Goal: Ask a question: Seek information or help from site administrators or community

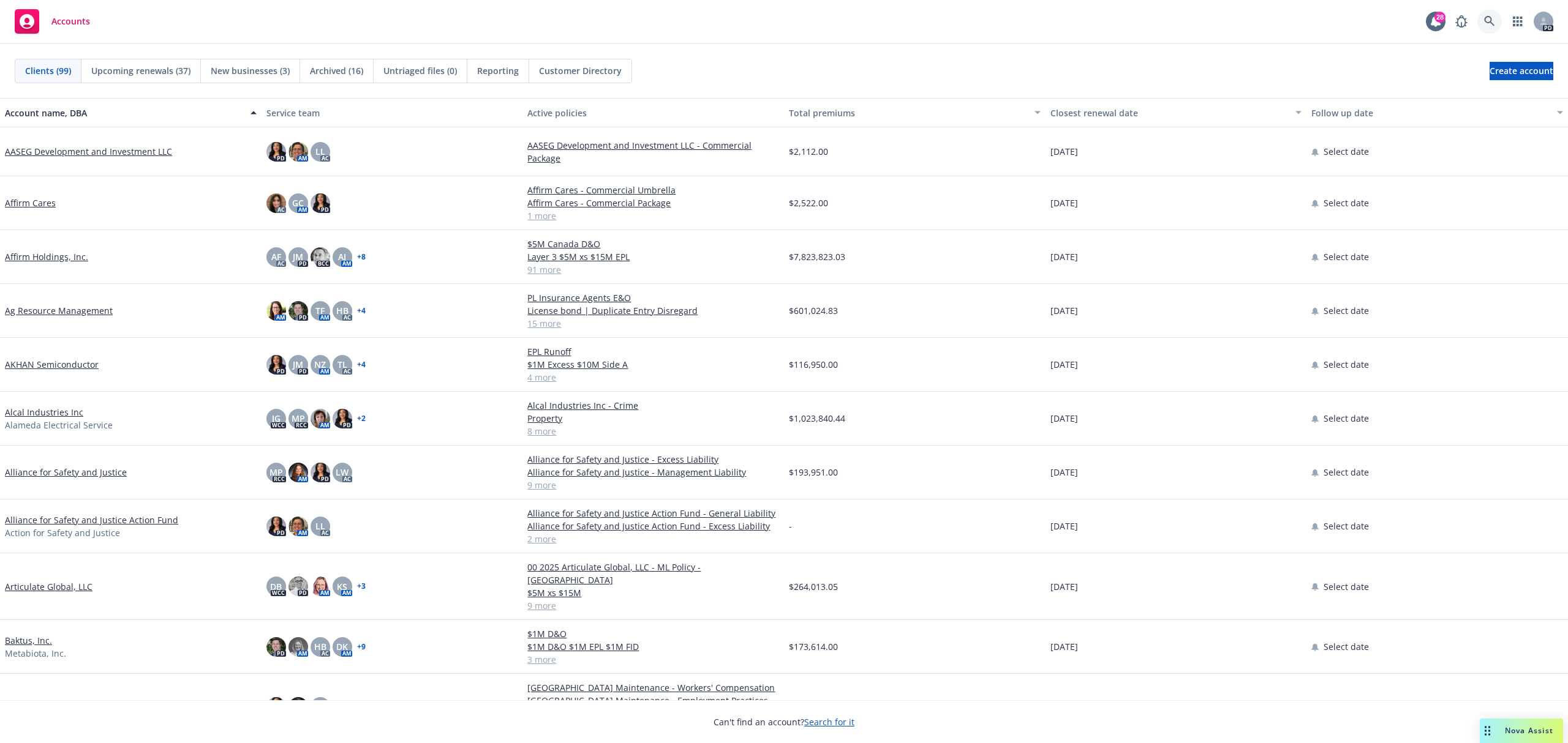
click at [1482, 16] on link at bounding box center [1489, 21] width 25 height 25
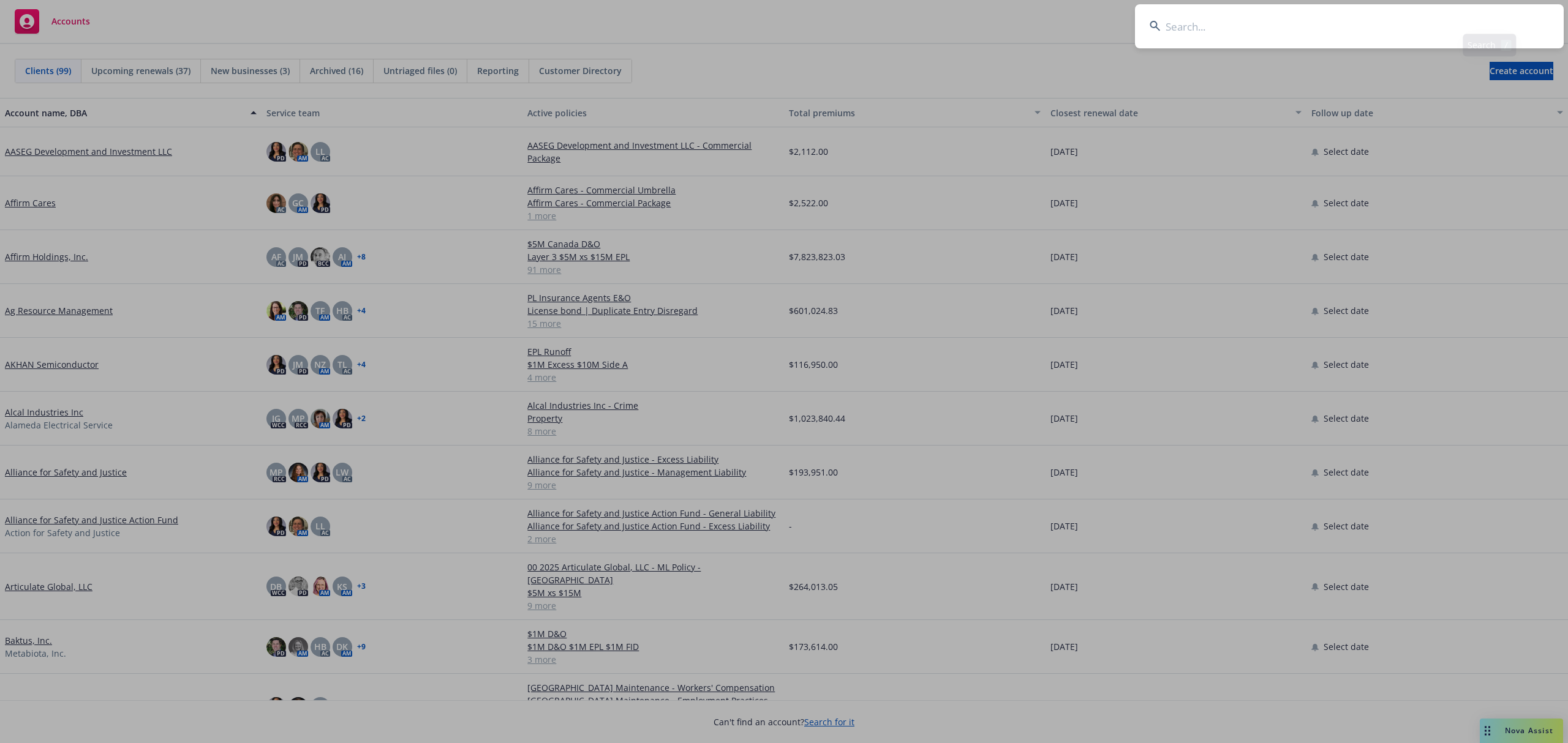
click at [1482, 16] on input at bounding box center [1349, 27] width 428 height 44
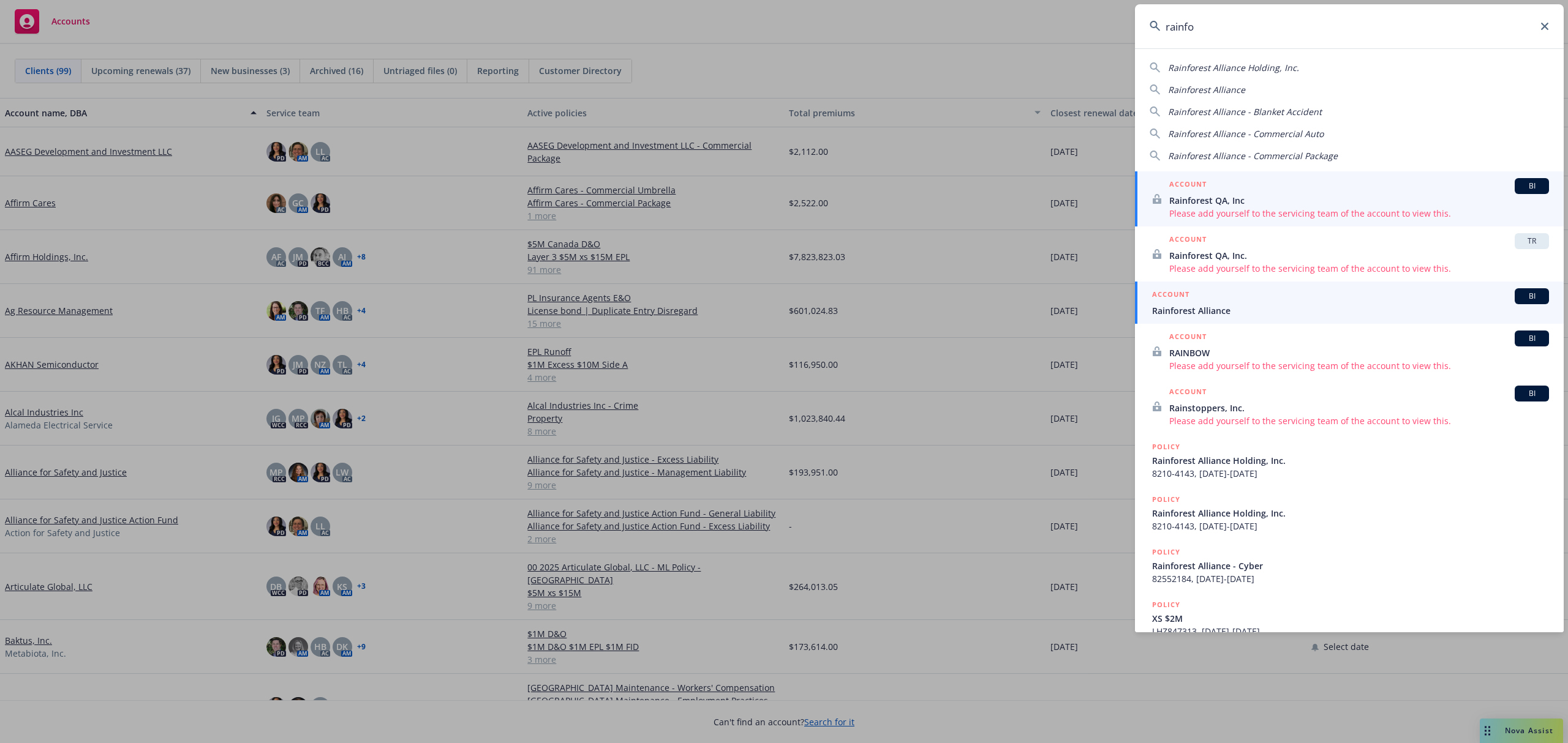
type input "rainfo"
click at [1248, 315] on span "Rainforest Alliance" at bounding box center [1350, 310] width 397 height 13
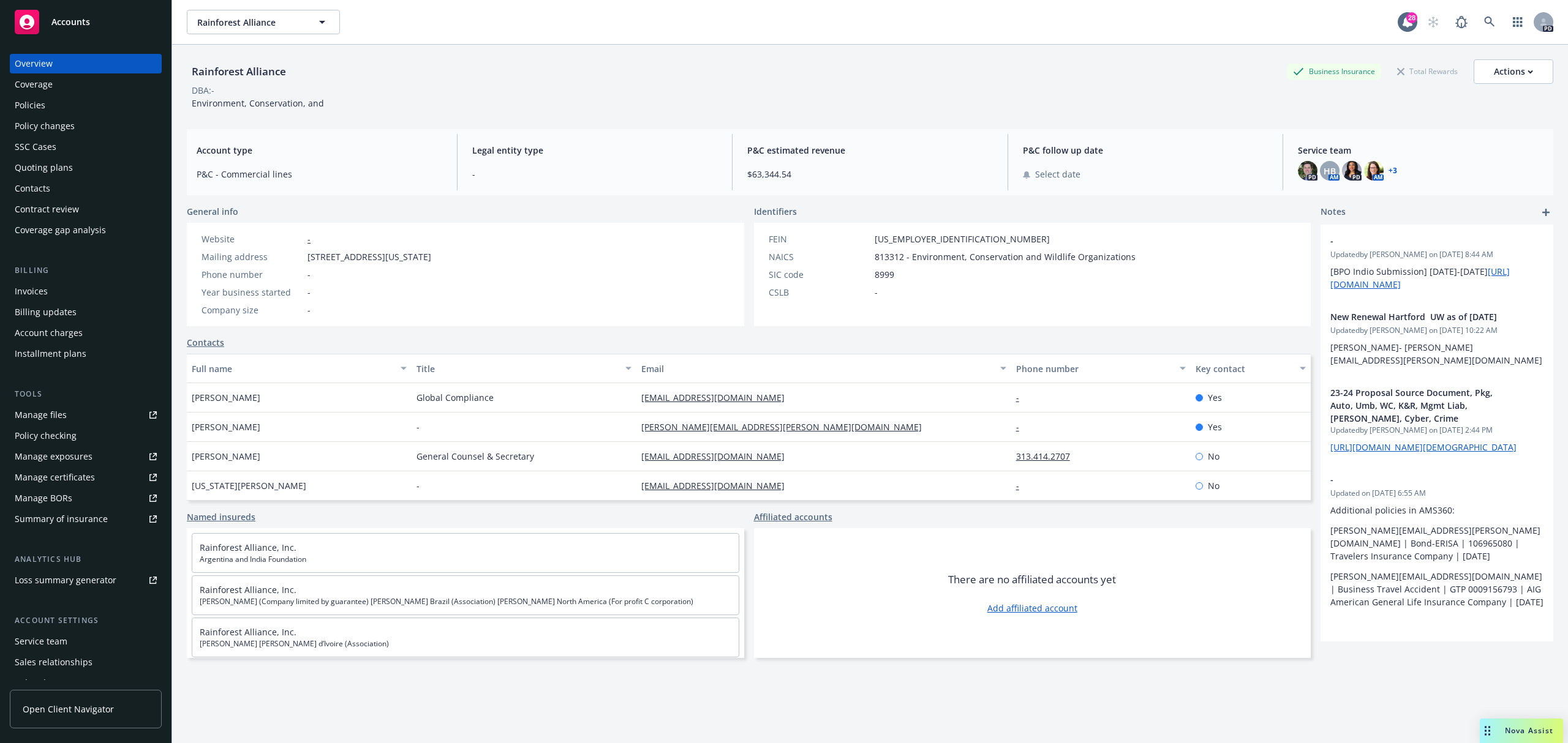
click at [34, 103] on div "Policies" at bounding box center [29, 105] width 30 height 19
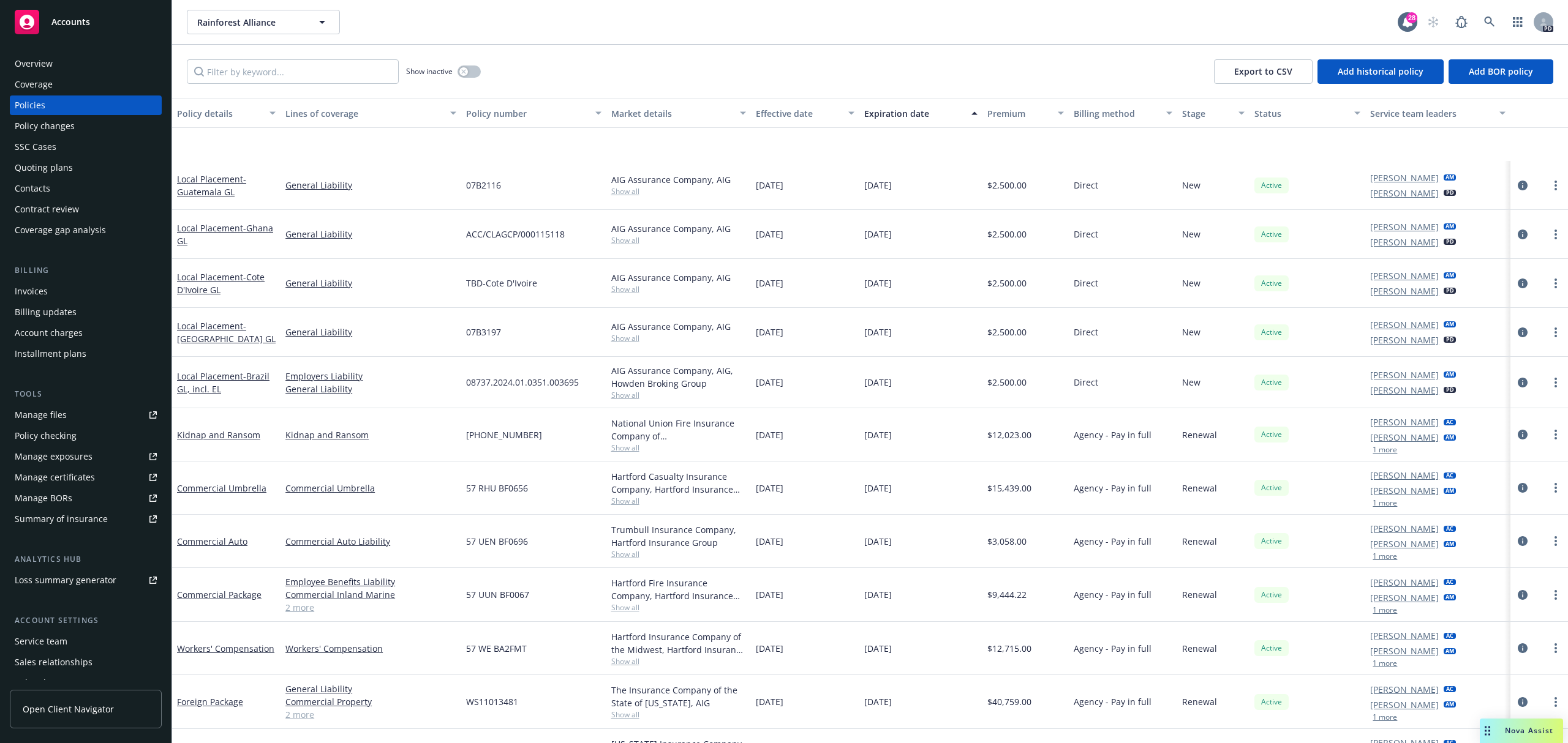
scroll to position [571, 0]
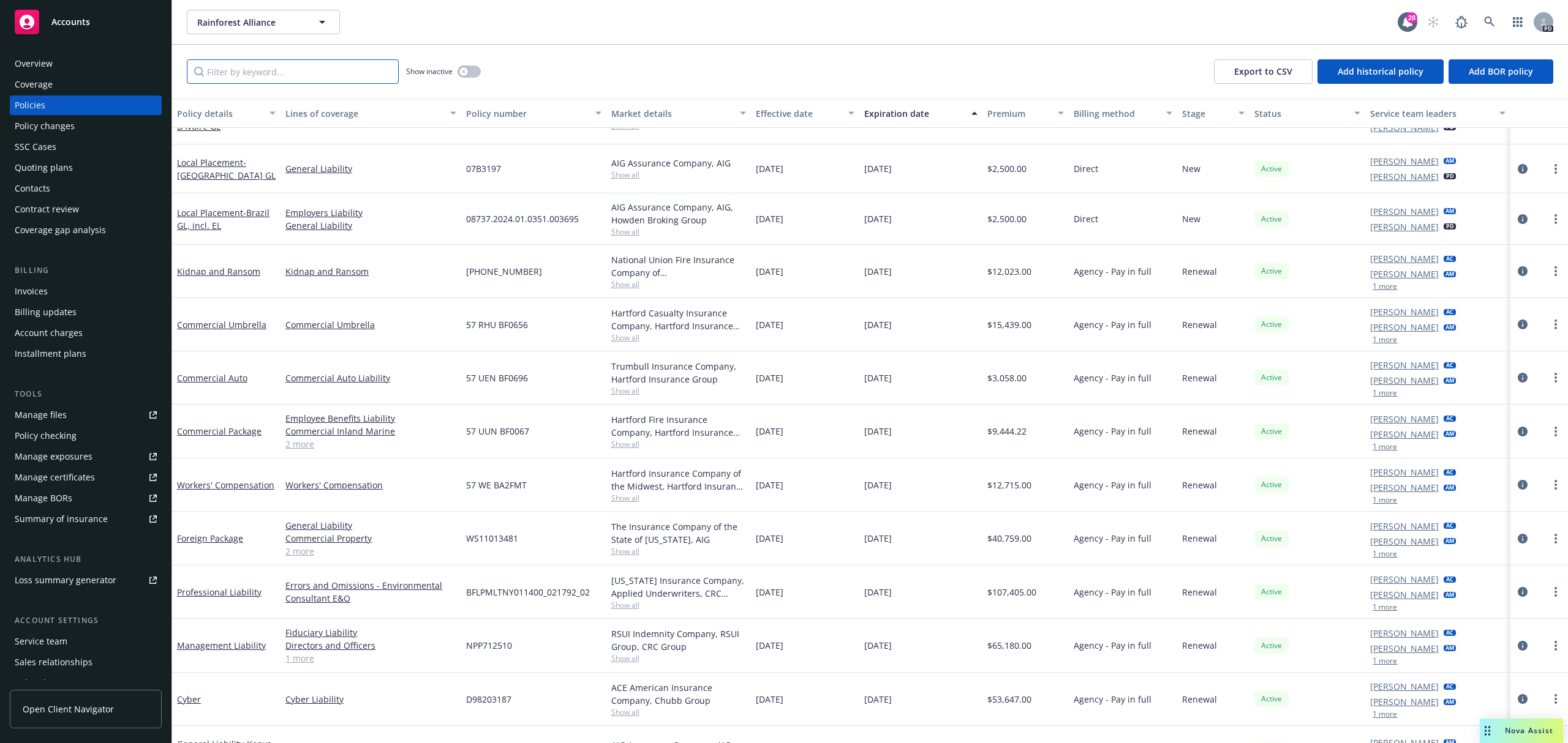
click at [287, 63] on input "Filter by keyword..." at bounding box center [293, 71] width 212 height 25
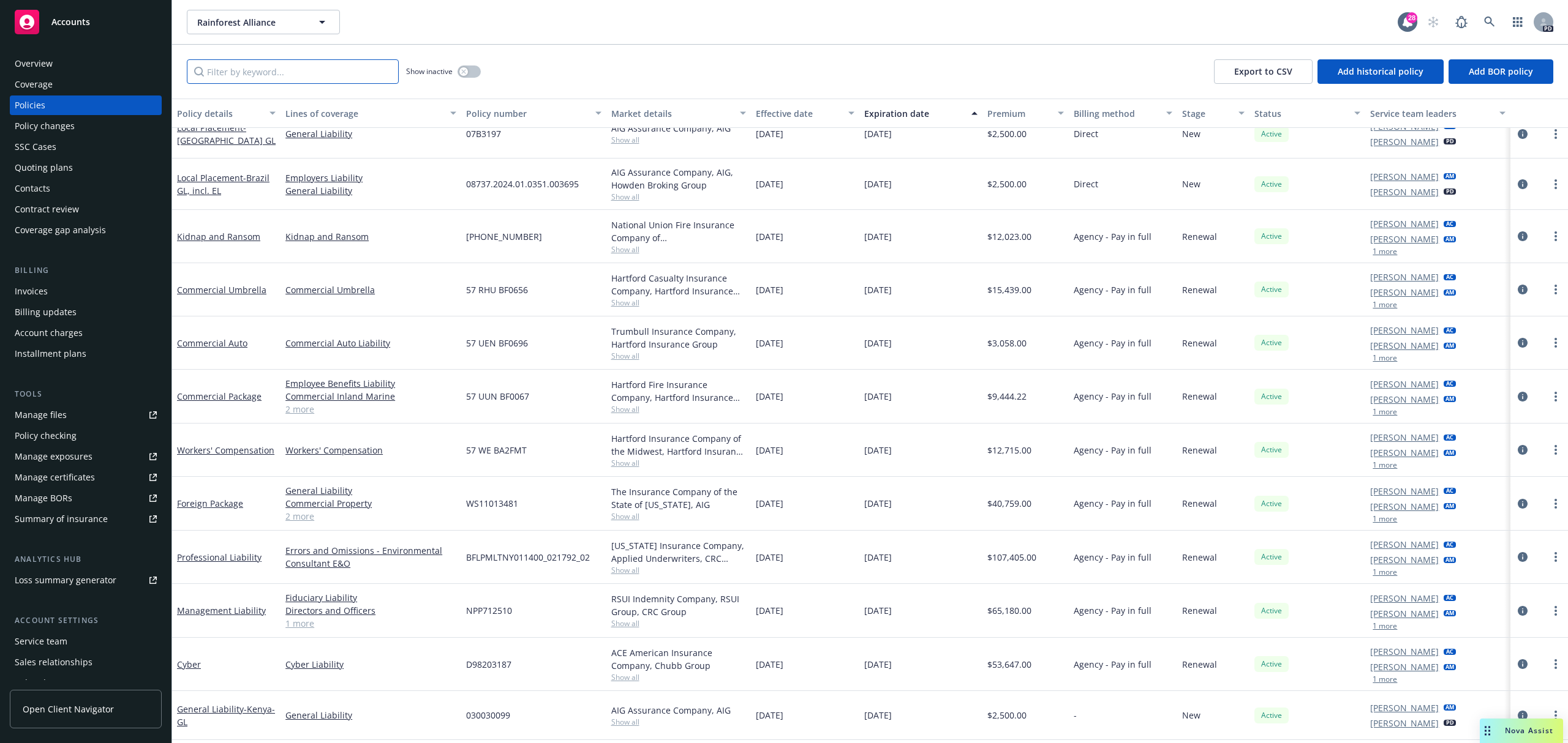
scroll to position [658, 0]
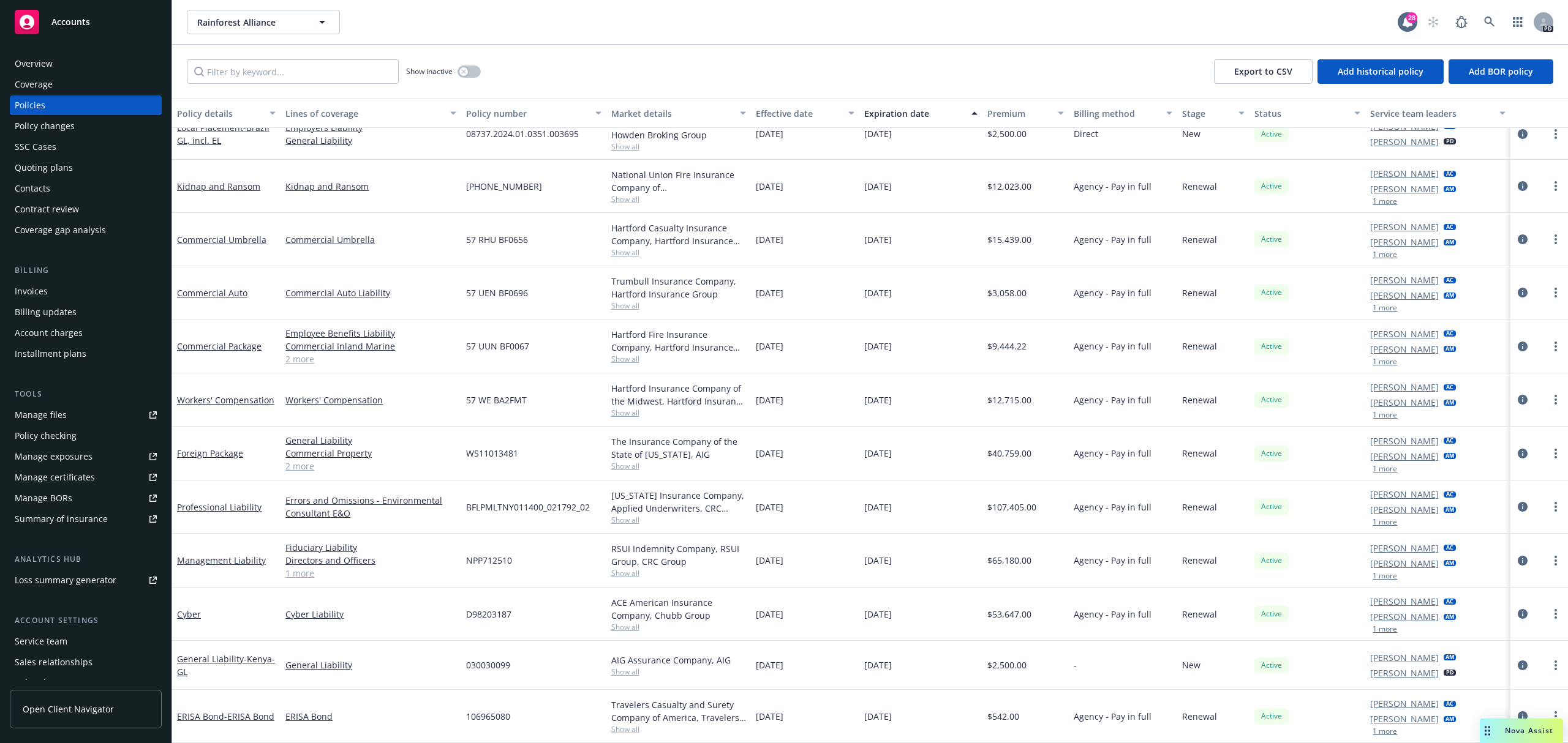
drag, startPoint x: 1566, startPoint y: 85, endPoint x: 1555, endPoint y: 83, distance: 11.2
click at [1564, 83] on div "Show inactive Export to CSV Add historical policy Add BOR policy" at bounding box center [870, 72] width 1396 height 53
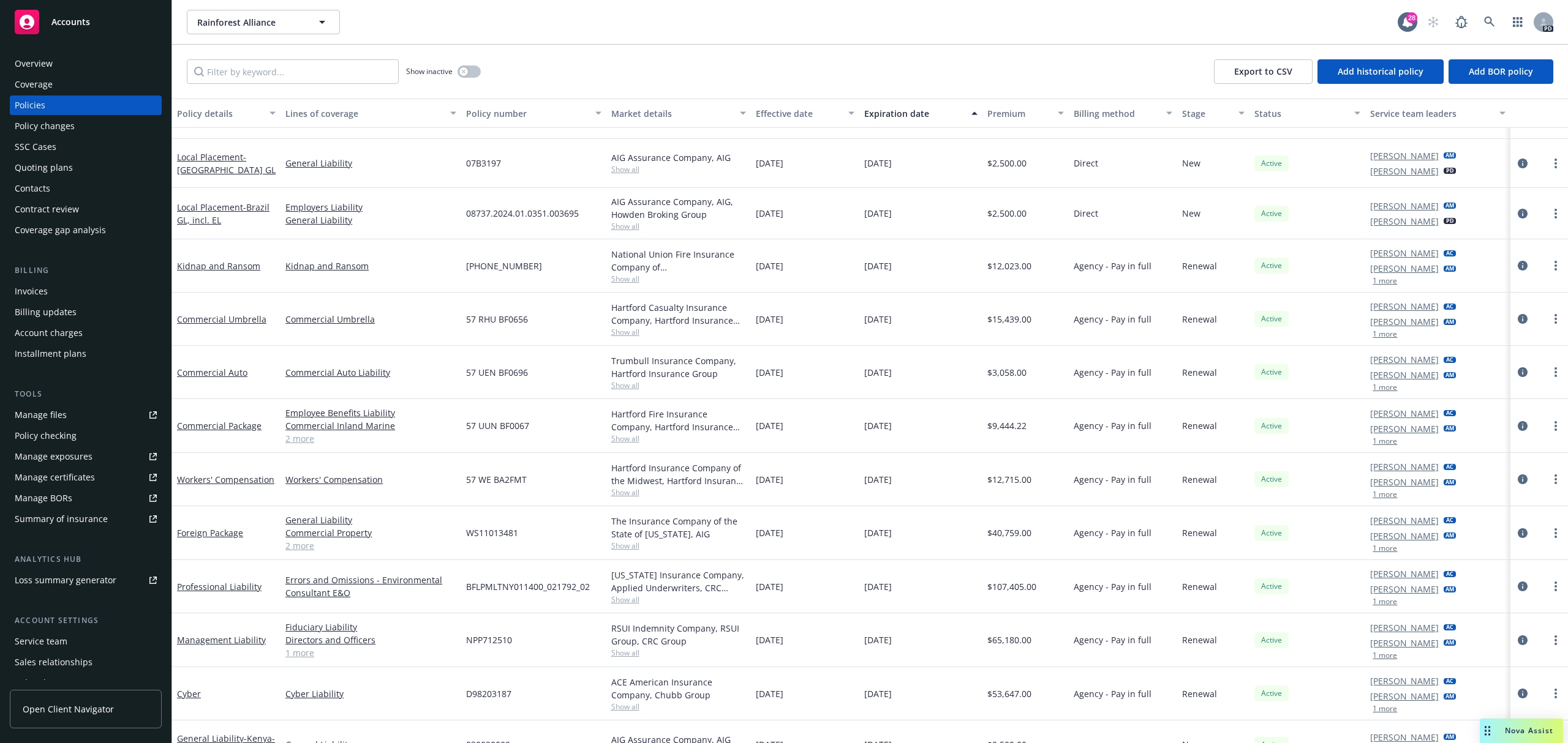
click at [1512, 733] on span "Nova Assist" at bounding box center [1528, 730] width 49 height 10
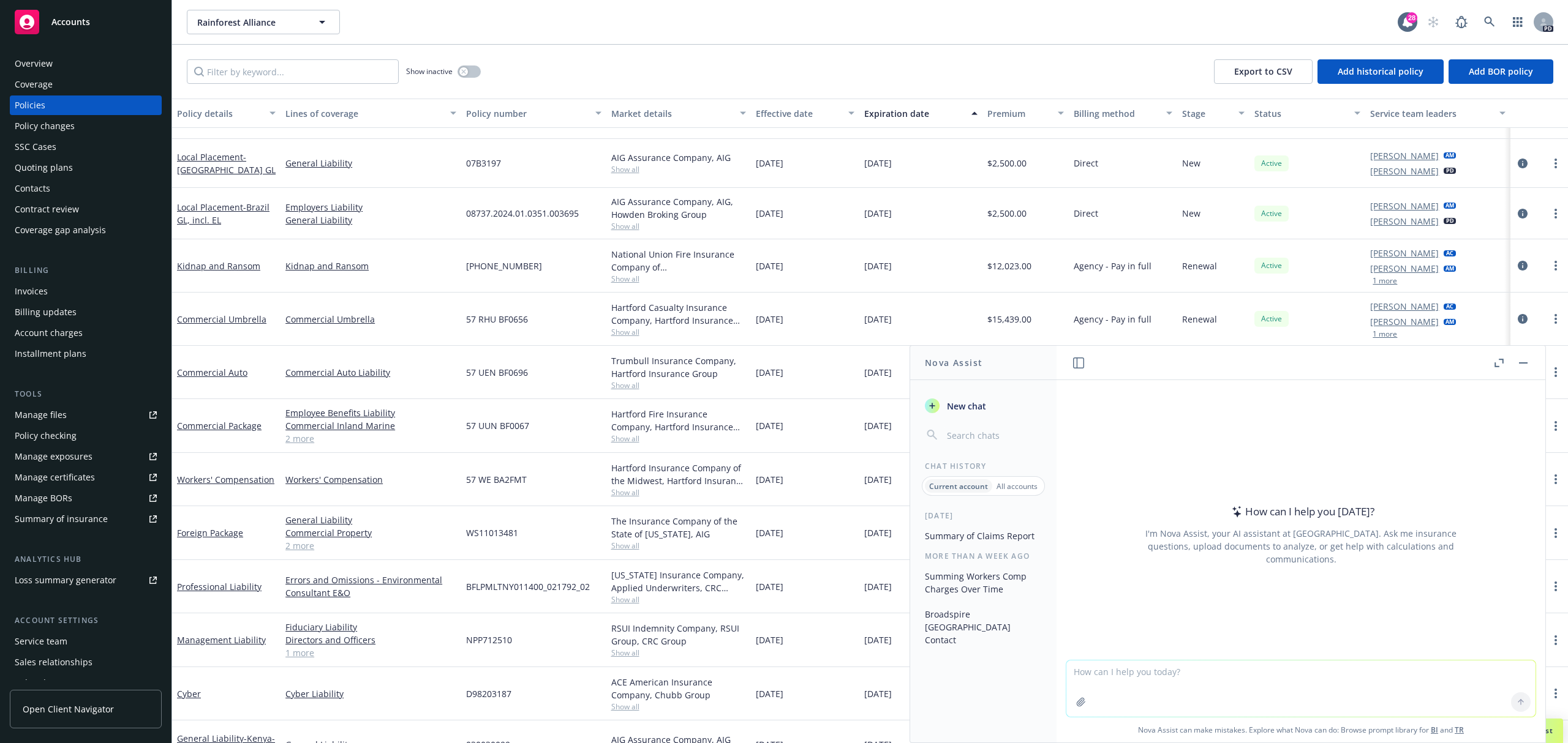
click at [1518, 365] on button "button" at bounding box center [1523, 363] width 15 height 15
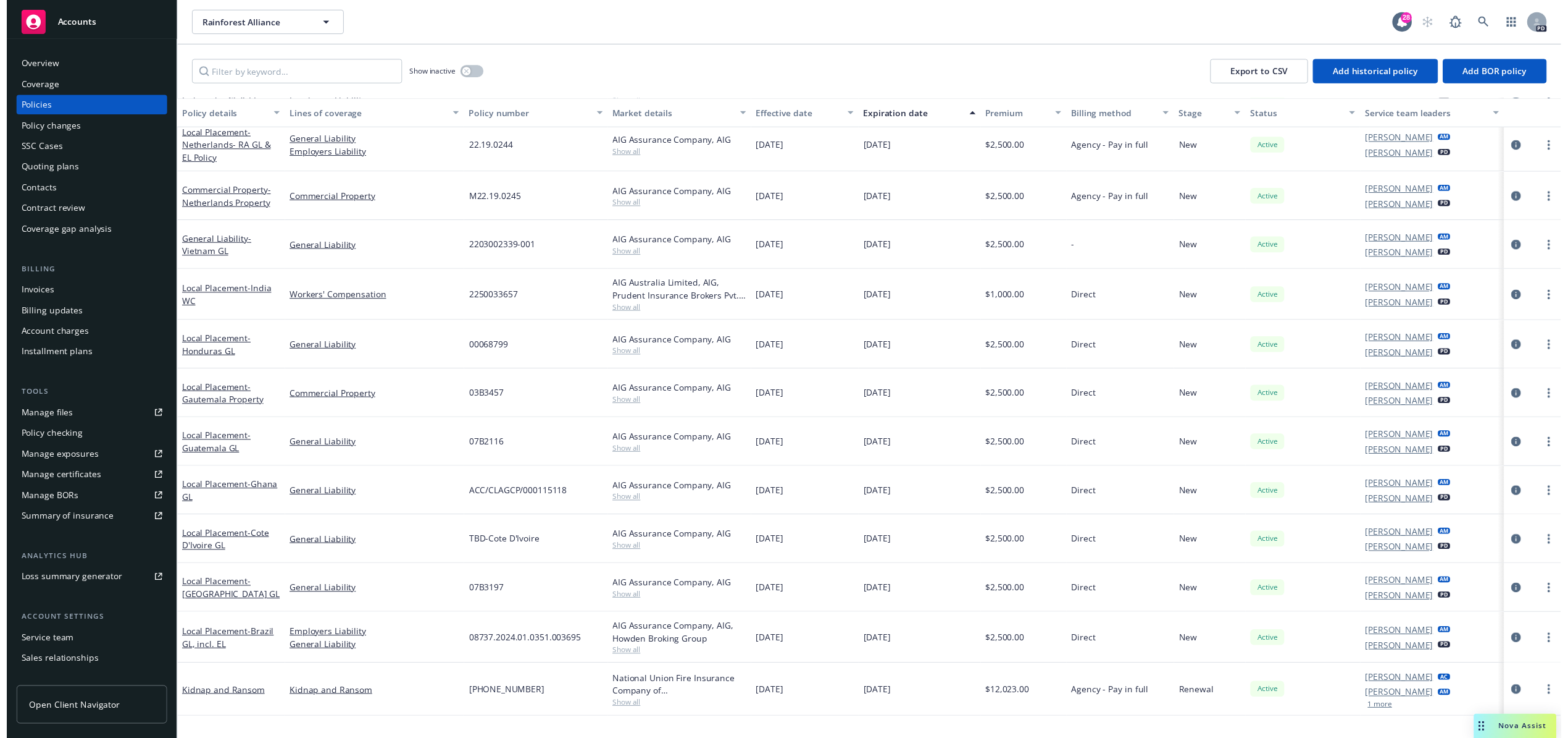
scroll to position [0, 0]
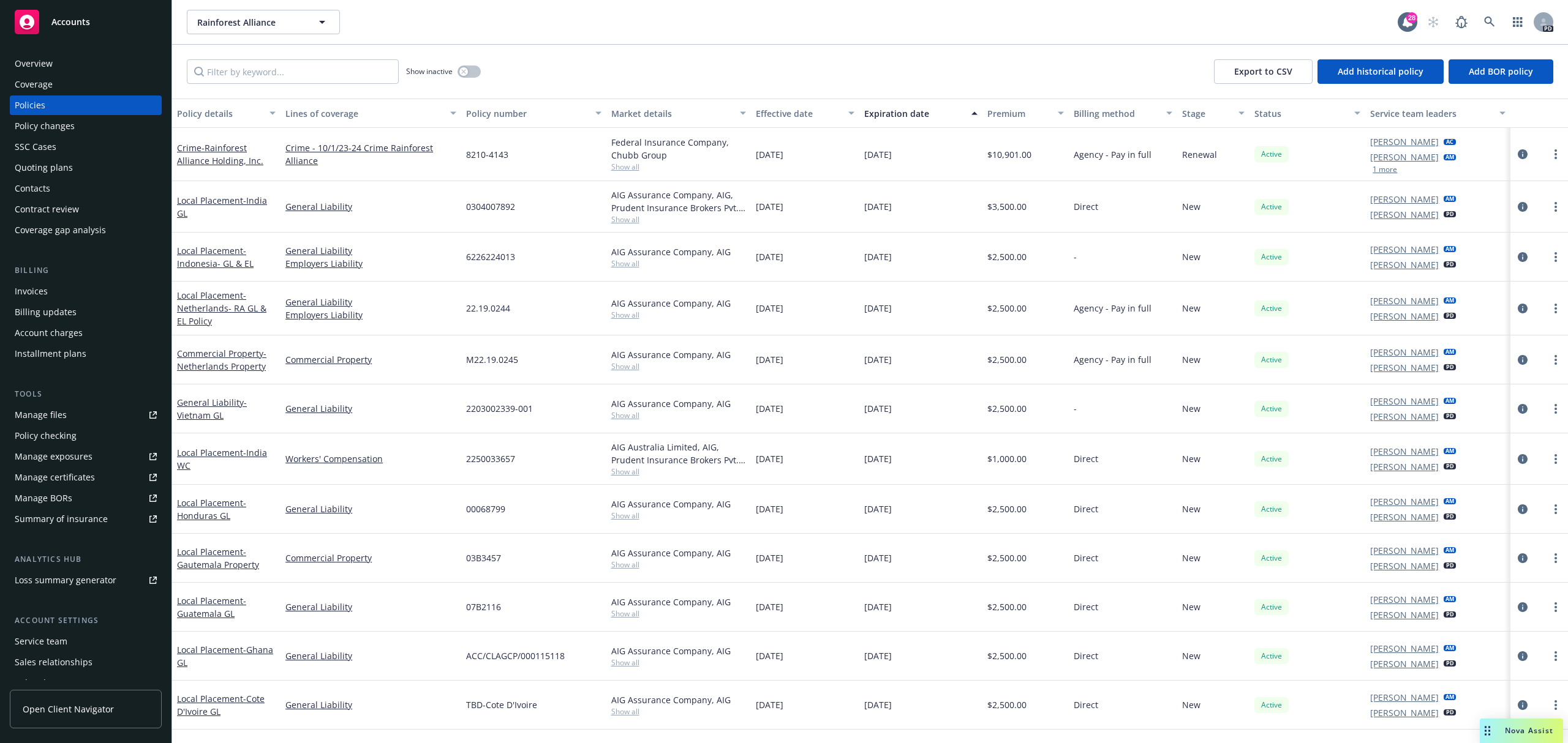
click at [626, 161] on span "Show all" at bounding box center [678, 166] width 135 height 10
click at [1517, 730] on span "Nova Assist" at bounding box center [1528, 730] width 49 height 10
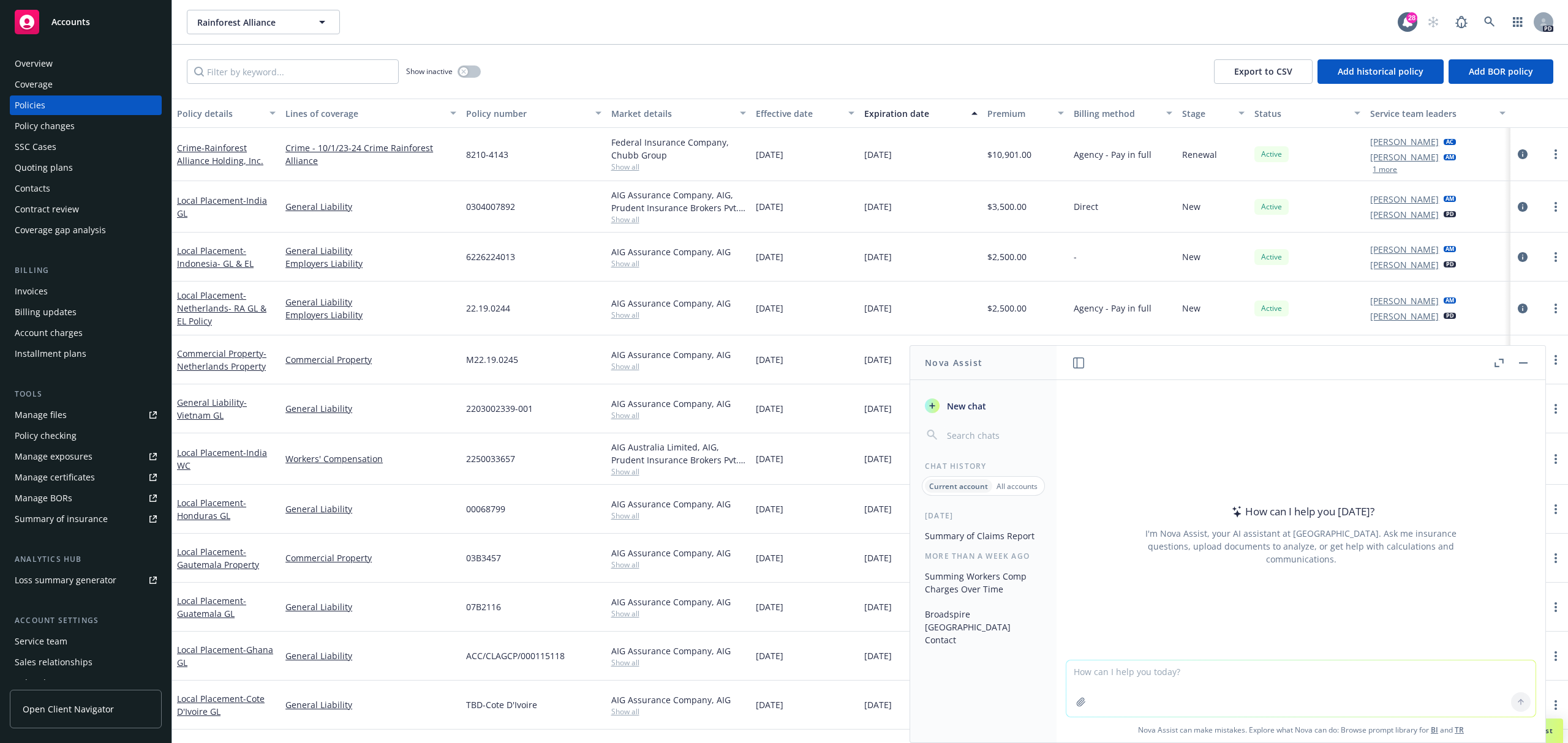
click at [1343, 661] on textarea at bounding box center [1300, 688] width 469 height 56
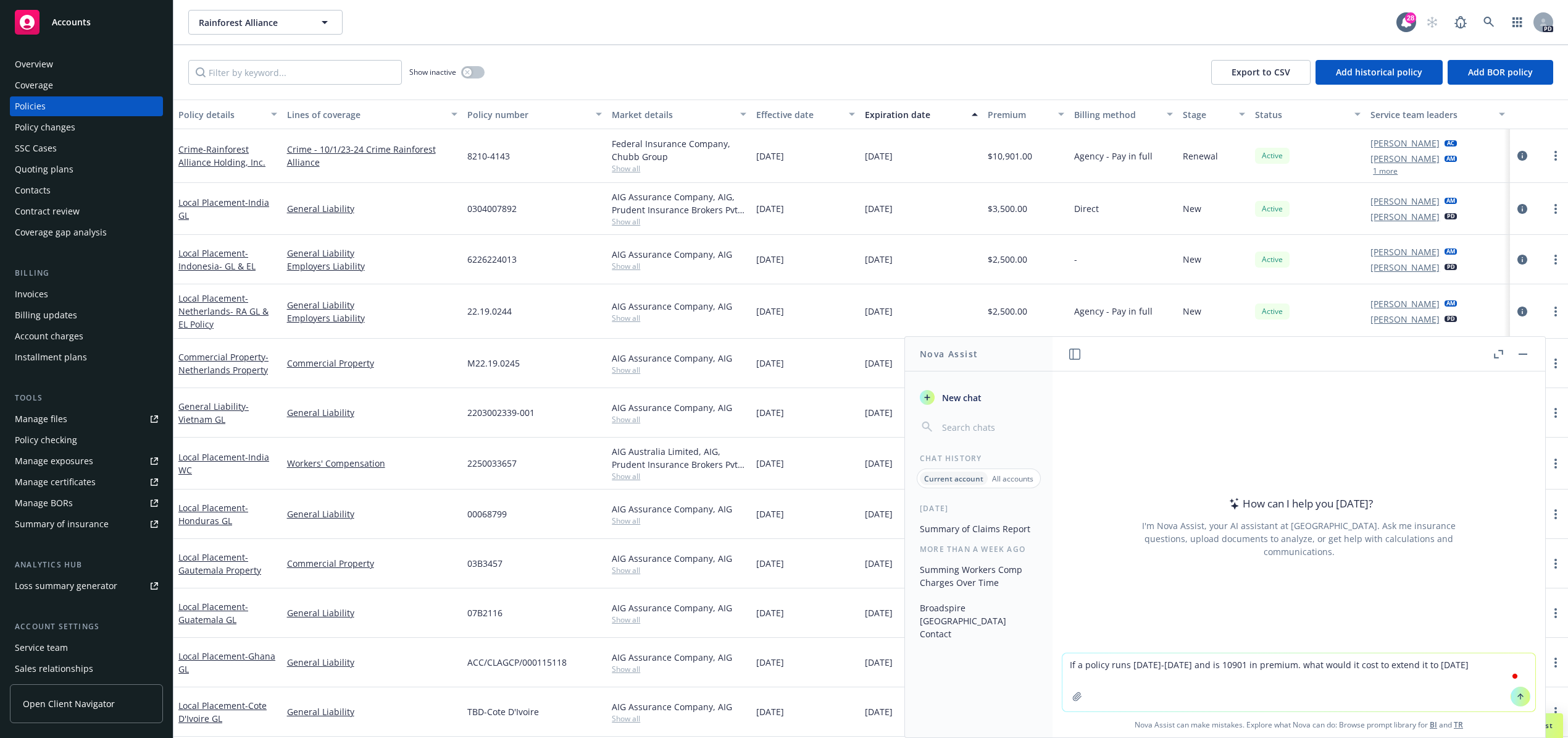
type textarea "If a policy runs [DATE]-[DATE] and is 10901 in premium. what would it cost to e…"
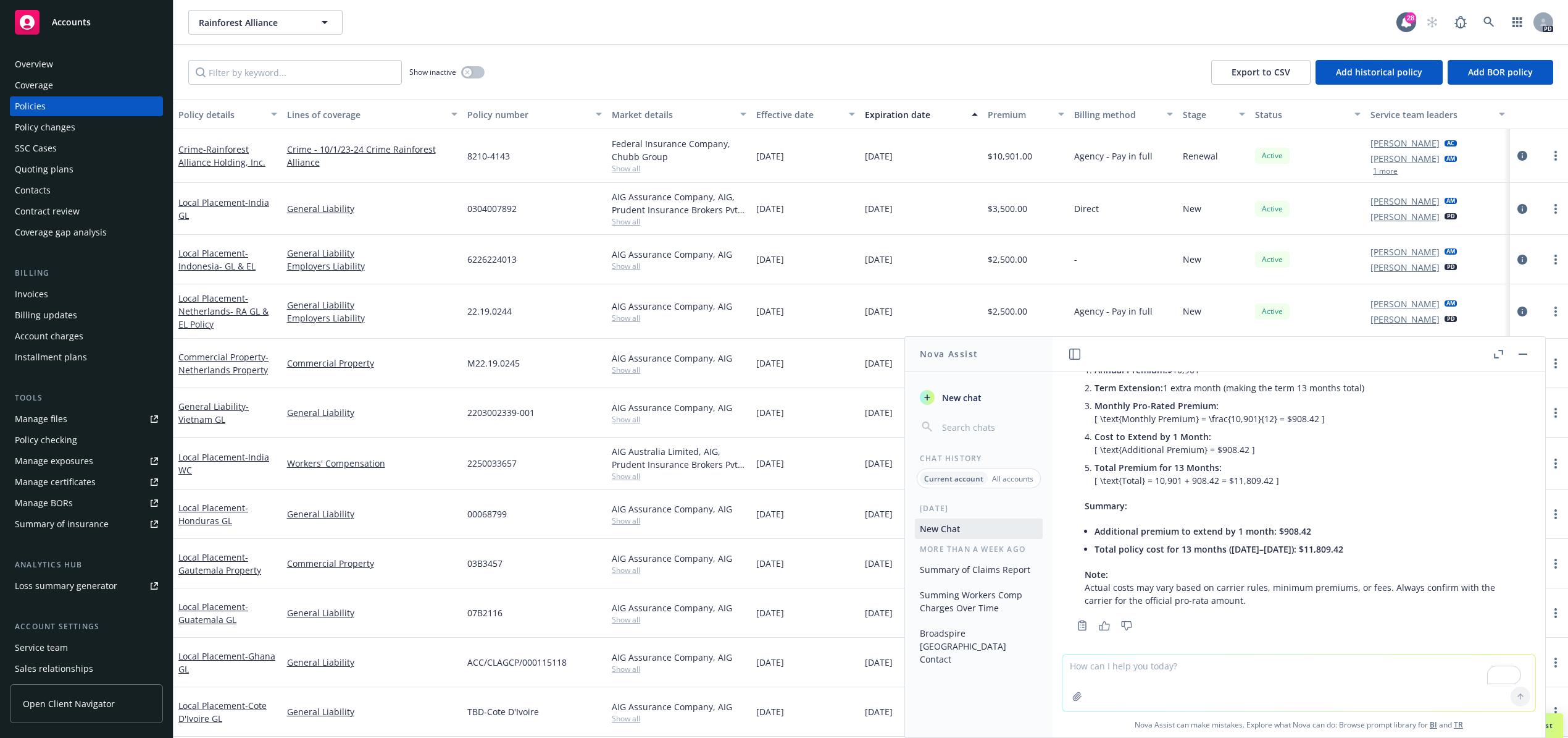
scroll to position [123, 0]
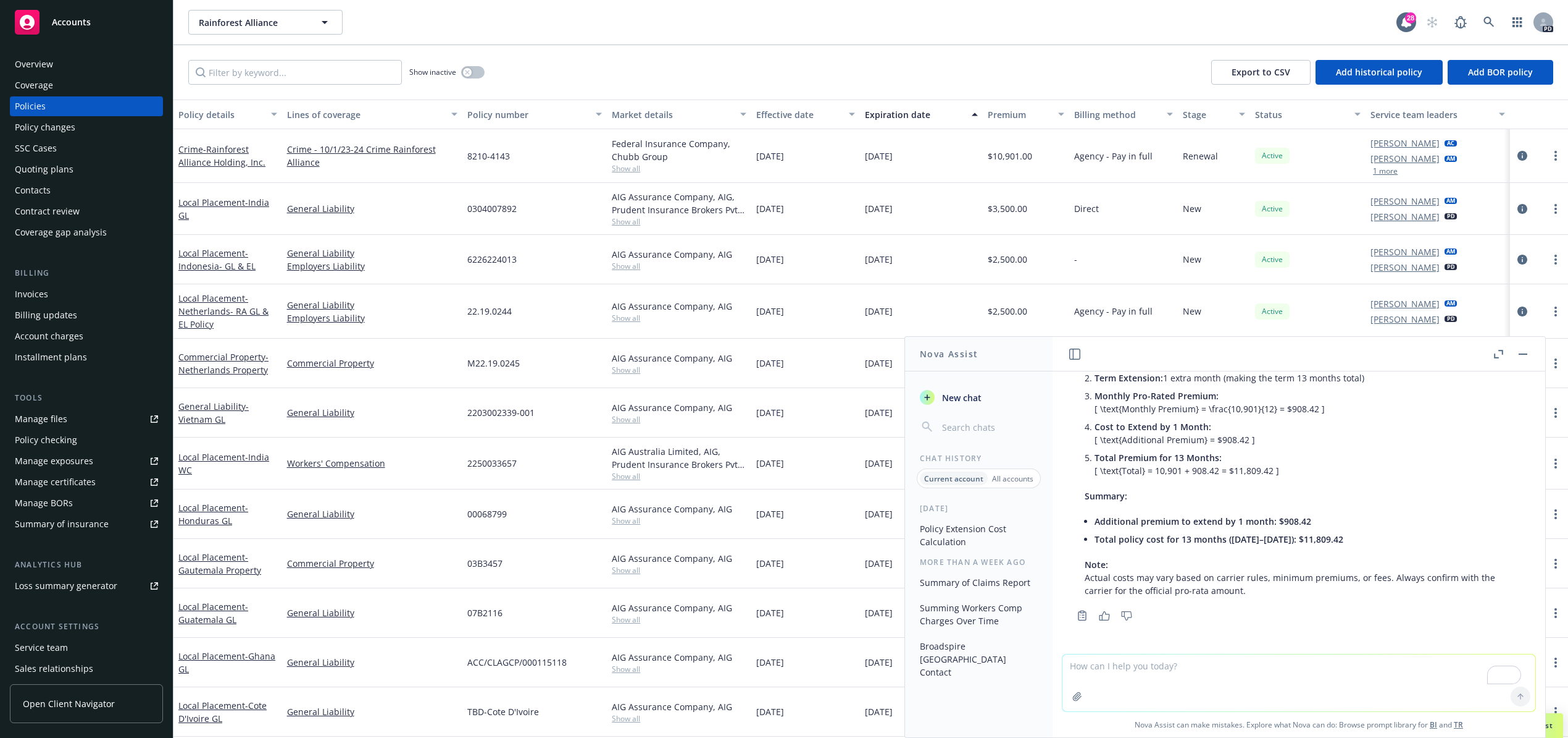
click at [1512, 352] on div at bounding box center [1510, 354] width 40 height 15
click at [1525, 353] on icon "button" at bounding box center [1522, 353] width 8 height 1
